Goal: Information Seeking & Learning: Find specific fact

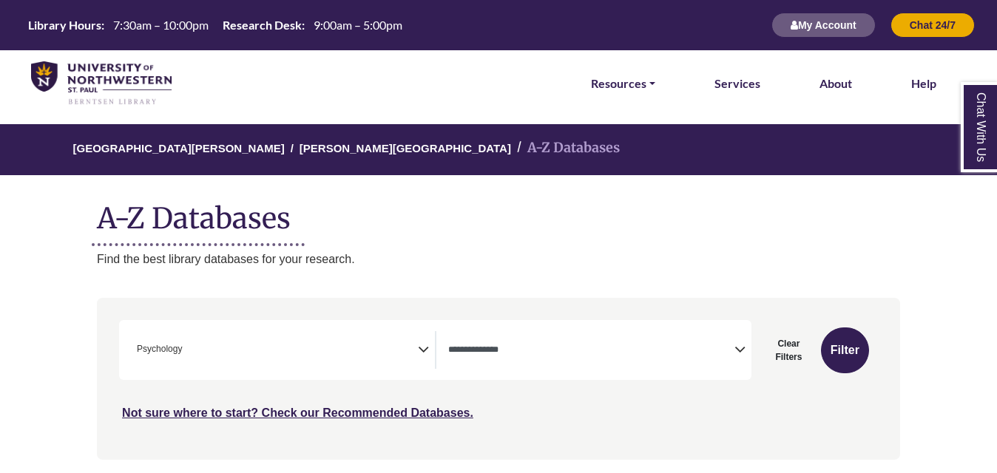
select select "Database Types Filter"
click at [138, 95] on img at bounding box center [101, 83] width 141 height 44
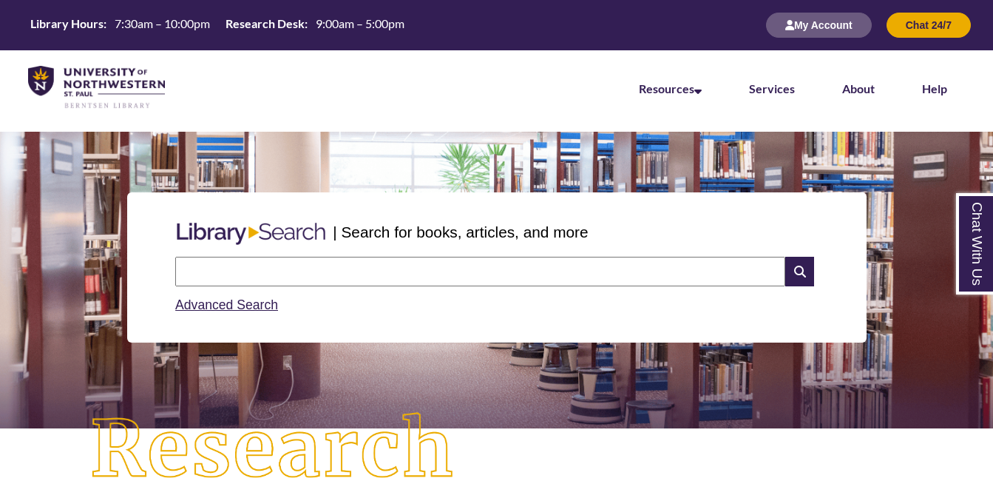
drag, startPoint x: 399, startPoint y: 268, endPoint x: 408, endPoint y: 257, distance: 15.2
click at [408, 257] on input "text" at bounding box center [480, 272] width 610 height 30
click at [293, 283] on input "text" at bounding box center [480, 272] width 610 height 30
type input "*"
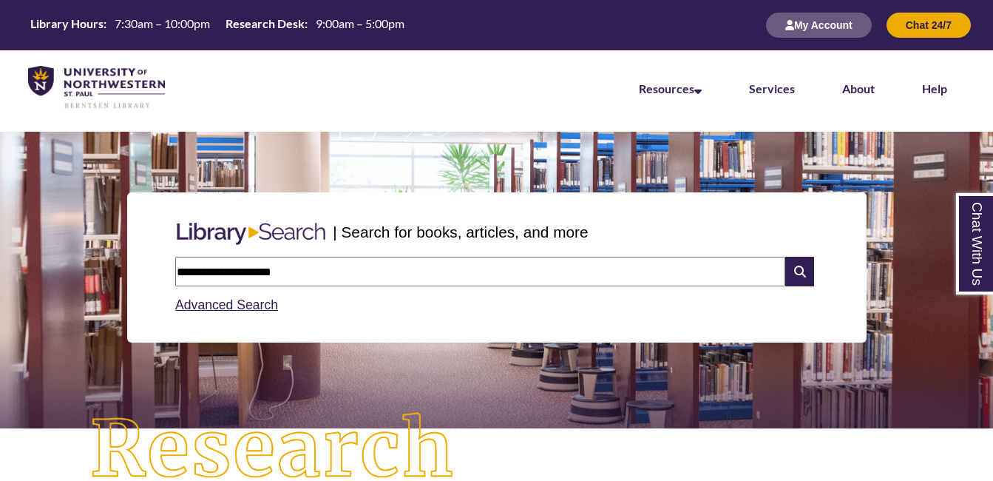
type input "**********"
